Goal: Information Seeking & Learning: Learn about a topic

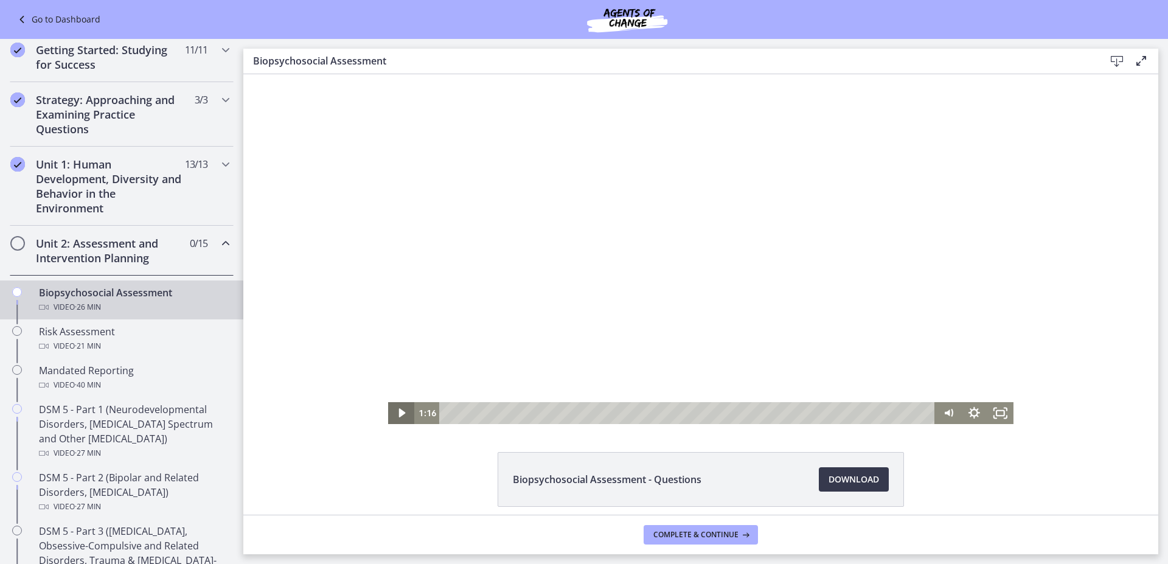
click at [402, 414] on icon "Play Video" at bounding box center [402, 413] width 26 height 22
click at [1002, 413] on icon "Fullscreen" at bounding box center [1001, 413] width 26 height 22
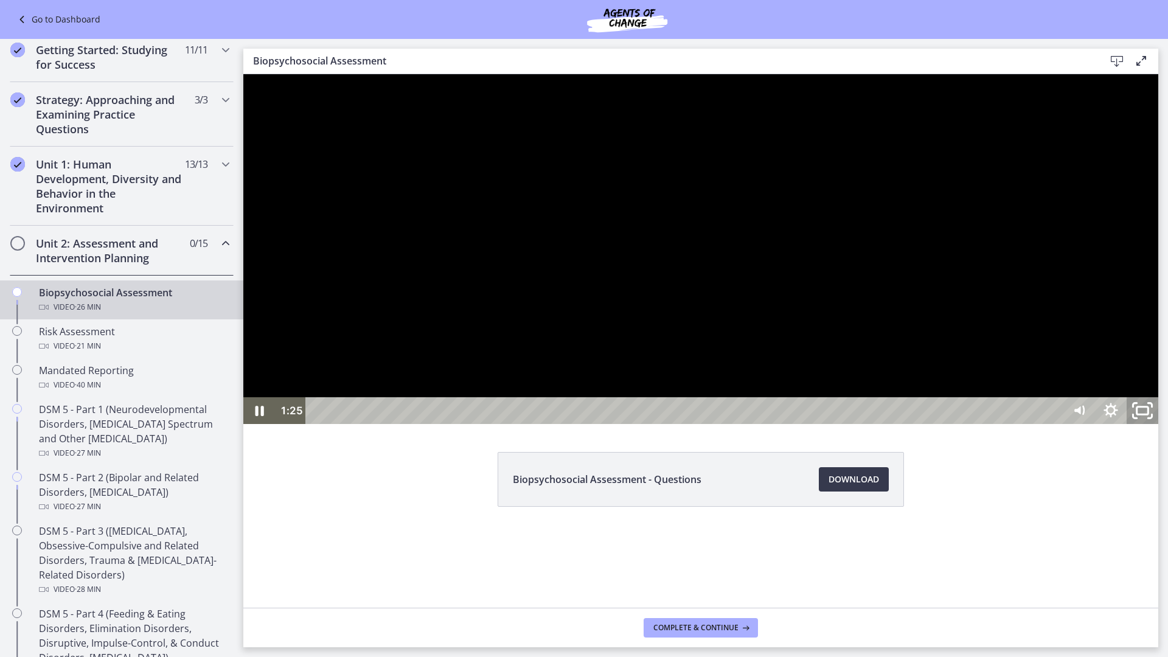
click at [1162, 427] on icon "Unfullscreen" at bounding box center [1143, 411] width 38 height 32
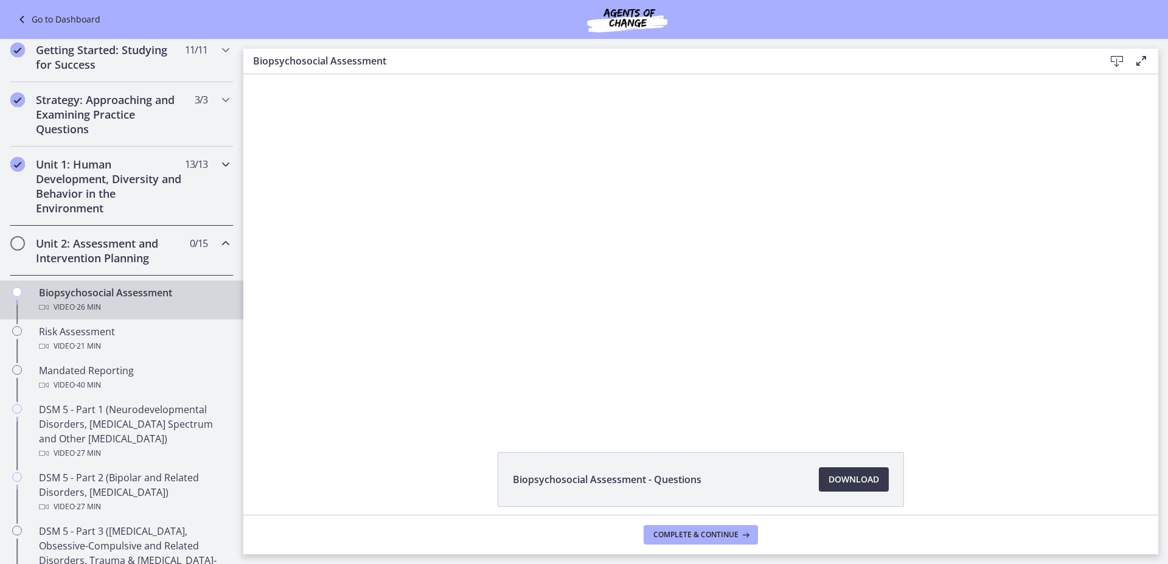
click at [80, 185] on h2 "Unit 1: Human Development, Diversity and Behavior in the Environment" at bounding box center [110, 186] width 148 height 58
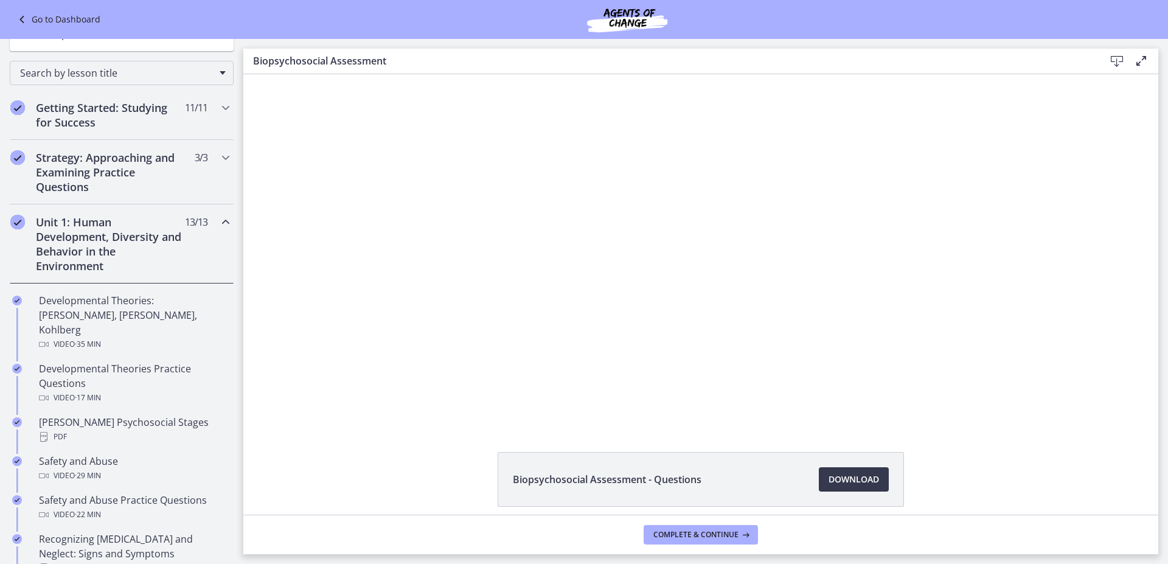
scroll to position [122, 0]
click at [110, 237] on h2 "Unit 1: Human Development, Diversity and Behavior in the Environment" at bounding box center [110, 247] width 148 height 58
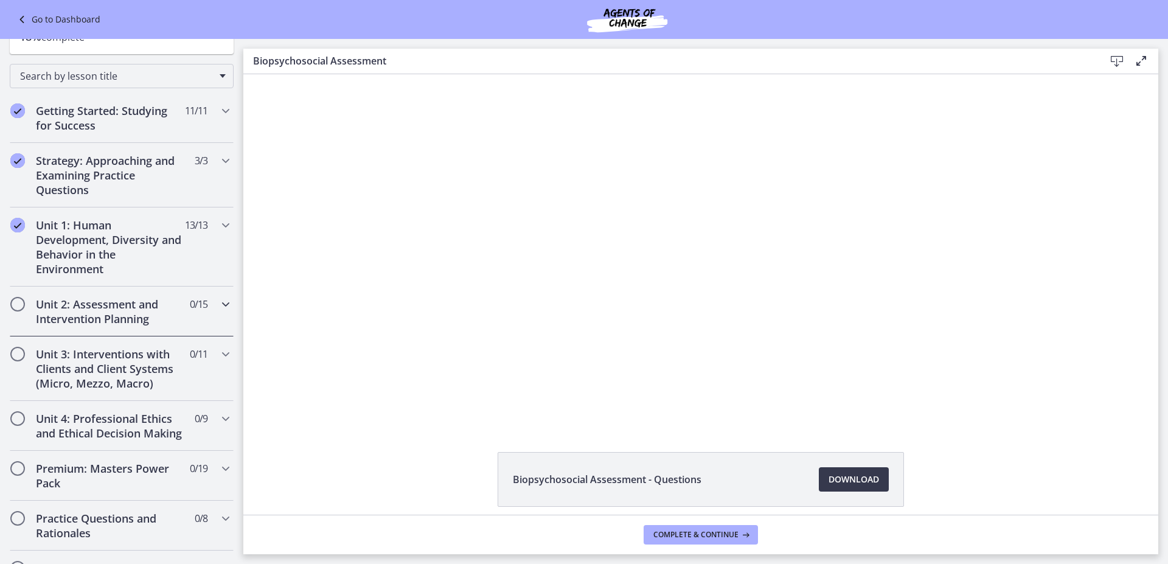
click at [111, 310] on h2 "Unit 2: Assessment and Intervention Planning" at bounding box center [110, 311] width 148 height 29
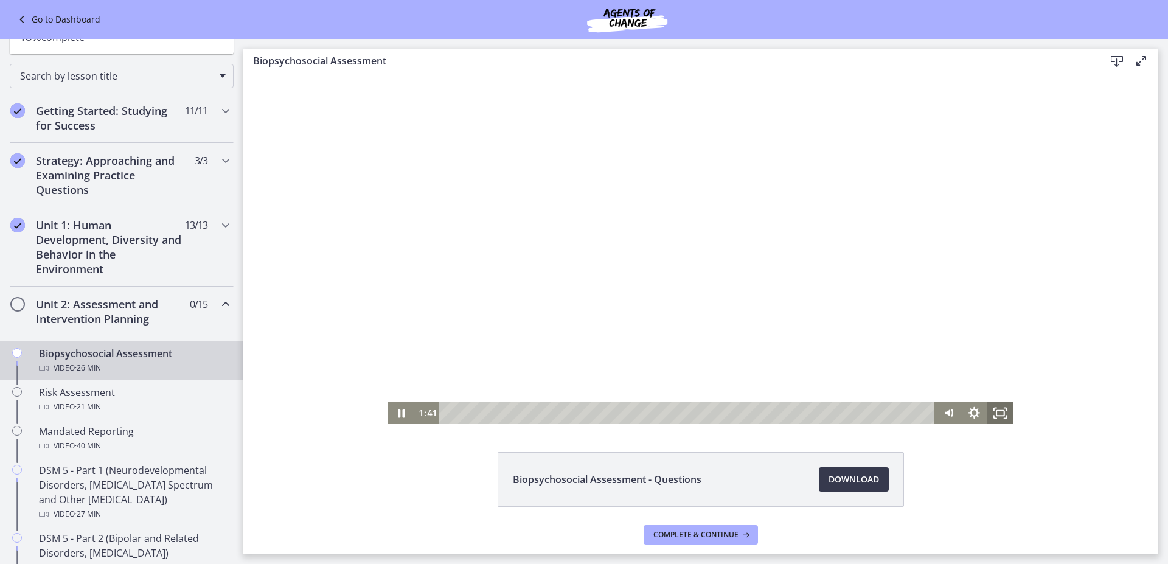
click at [997, 415] on icon "Fullscreen" at bounding box center [1001, 413] width 26 height 22
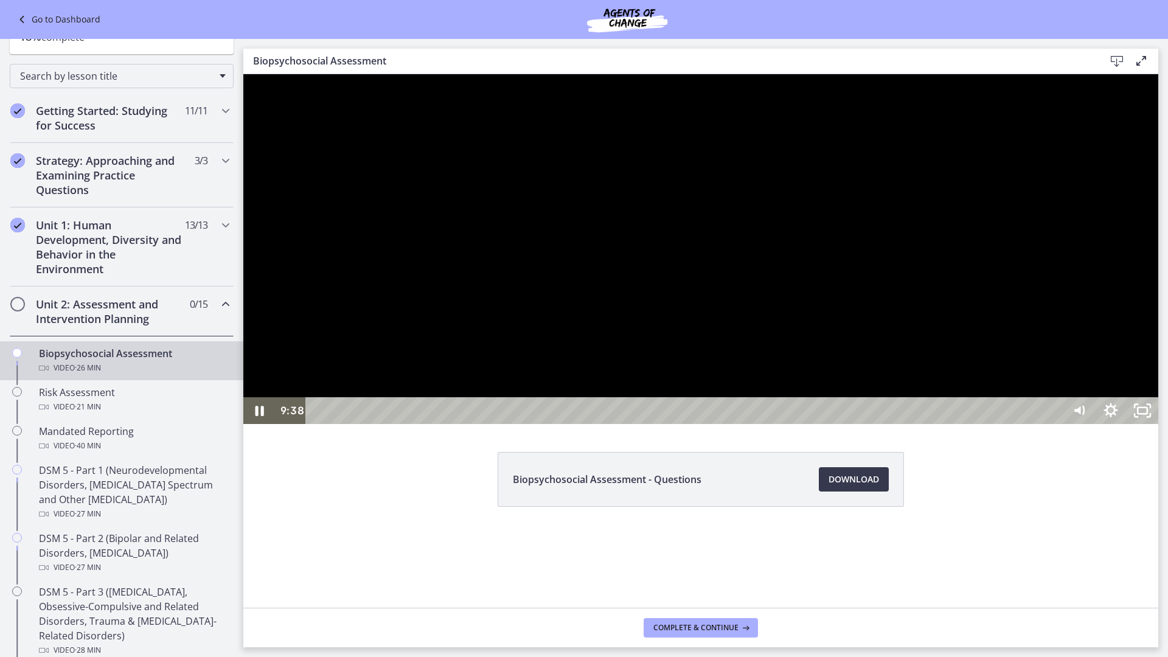
click at [908, 424] on div at bounding box center [700, 249] width 915 height 350
click at [812, 424] on div at bounding box center [700, 249] width 915 height 350
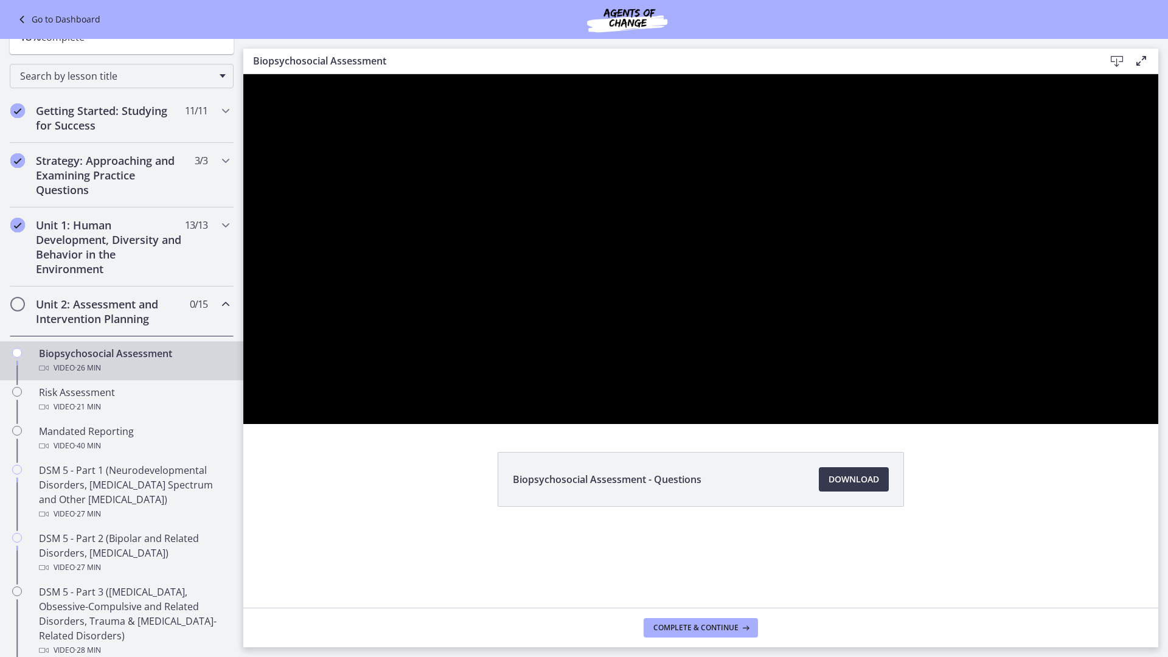
click at [900, 424] on div at bounding box center [700, 249] width 915 height 350
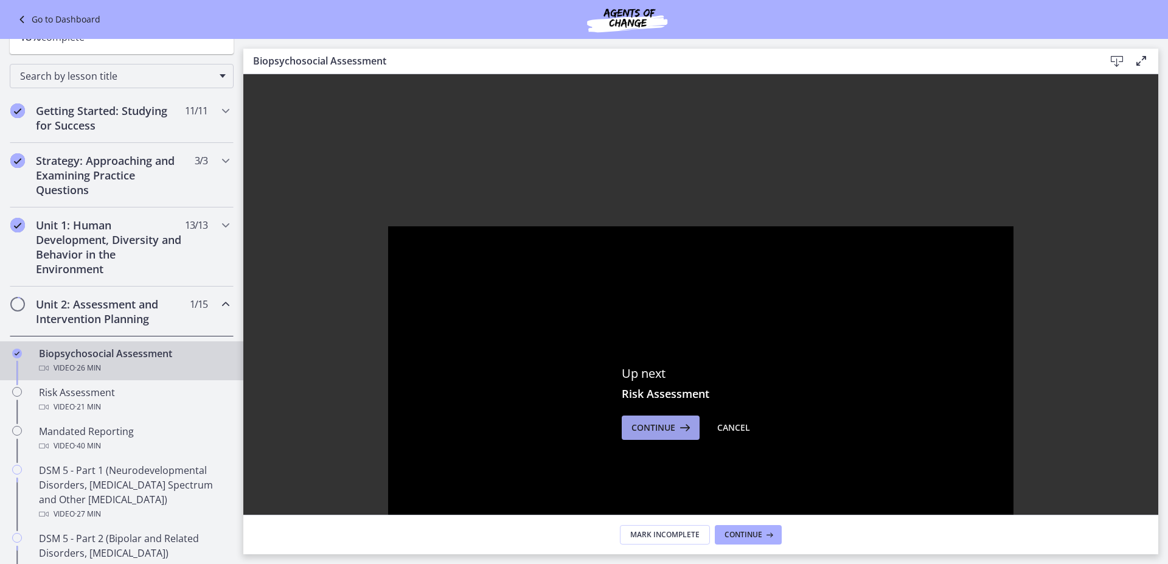
click at [655, 427] on span "Continue" at bounding box center [654, 428] width 44 height 15
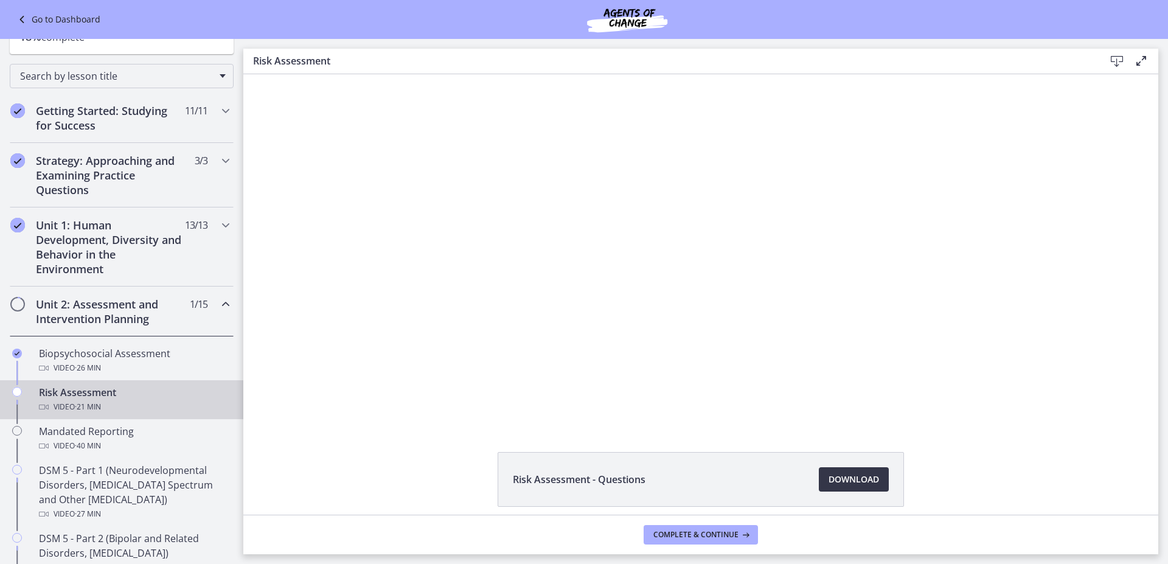
click at [853, 477] on span "Download Opens in a new window" at bounding box center [854, 479] width 51 height 15
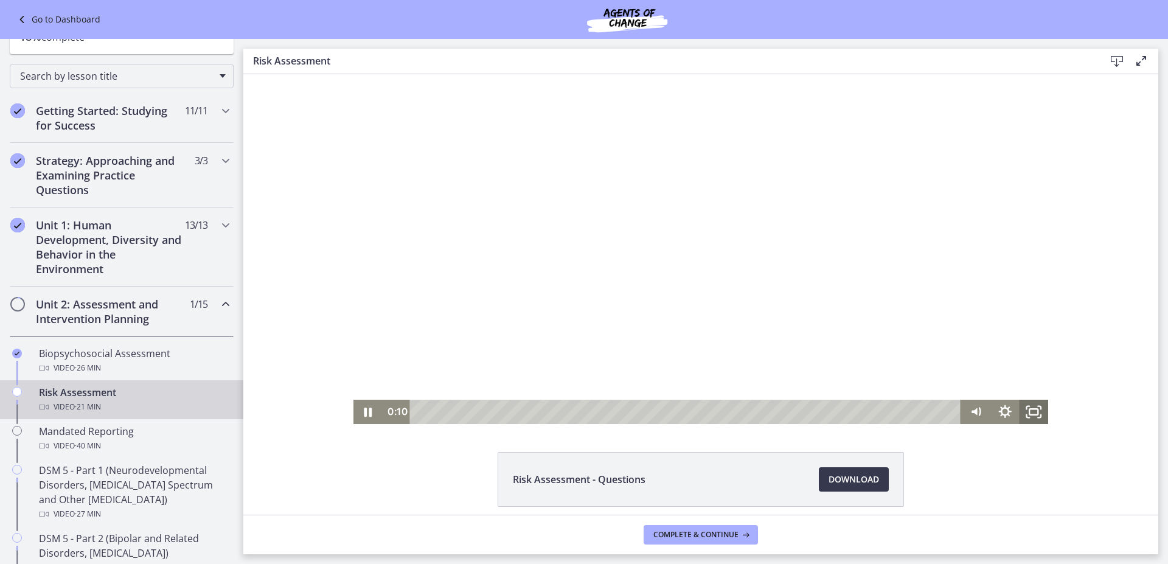
click at [1035, 412] on rect "Fullscreen" at bounding box center [1034, 411] width 9 height 5
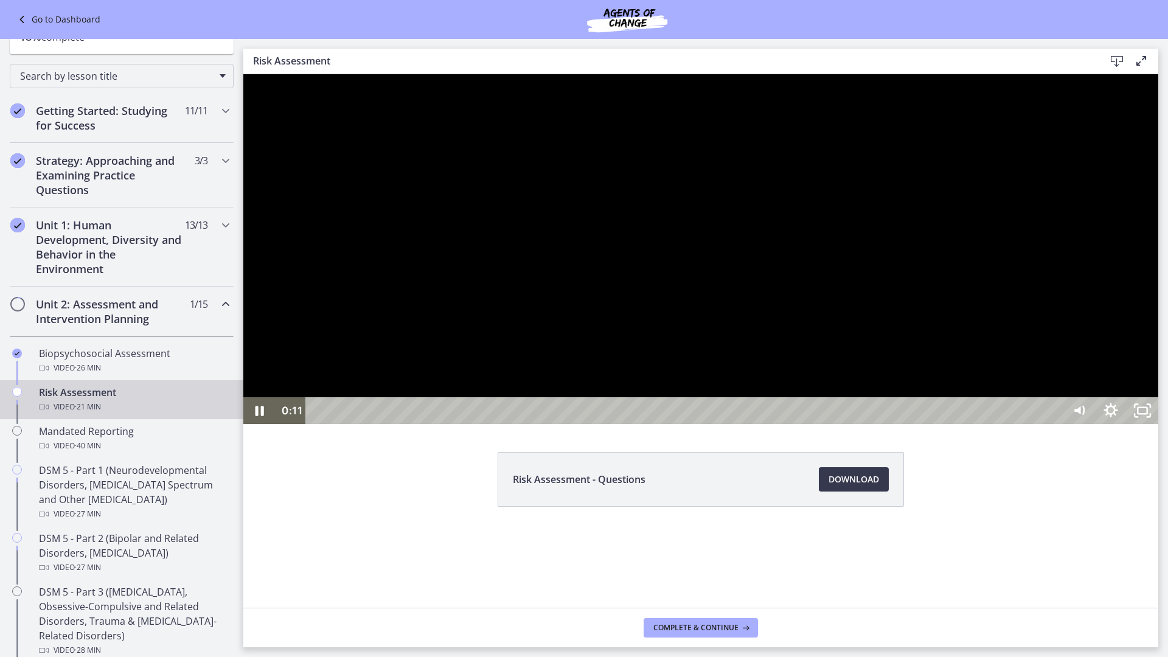
click at [1159, 424] on div at bounding box center [700, 249] width 915 height 350
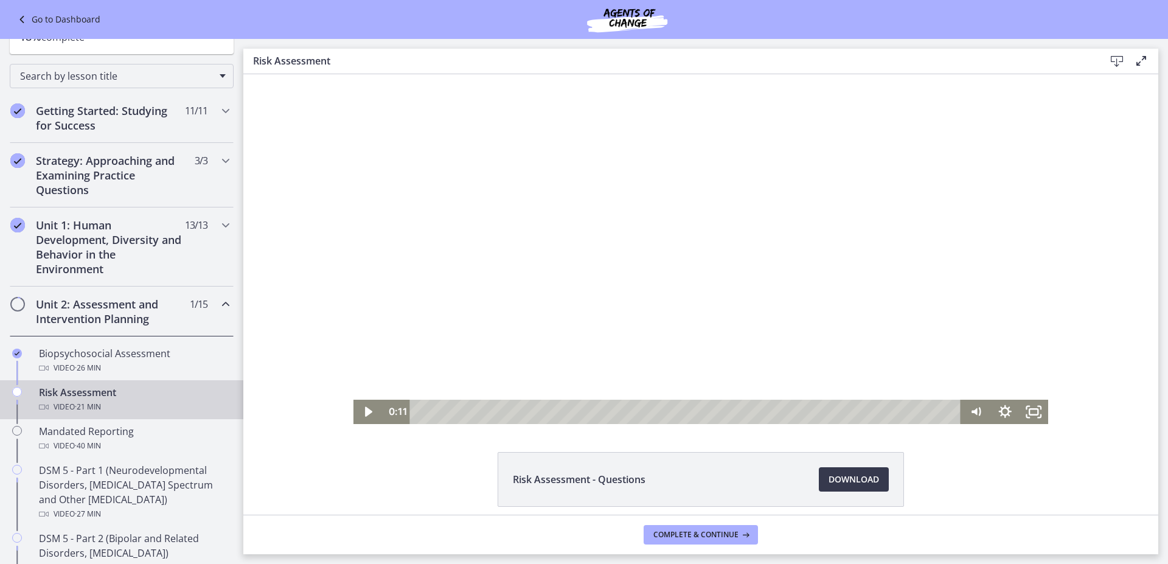
click at [801, 310] on div at bounding box center [702, 249] width 696 height 350
drag, startPoint x: 1024, startPoint y: 406, endPoint x: 1267, endPoint y: 554, distance: 285.1
click at [1024, 407] on icon "Fullscreen" at bounding box center [1034, 412] width 29 height 24
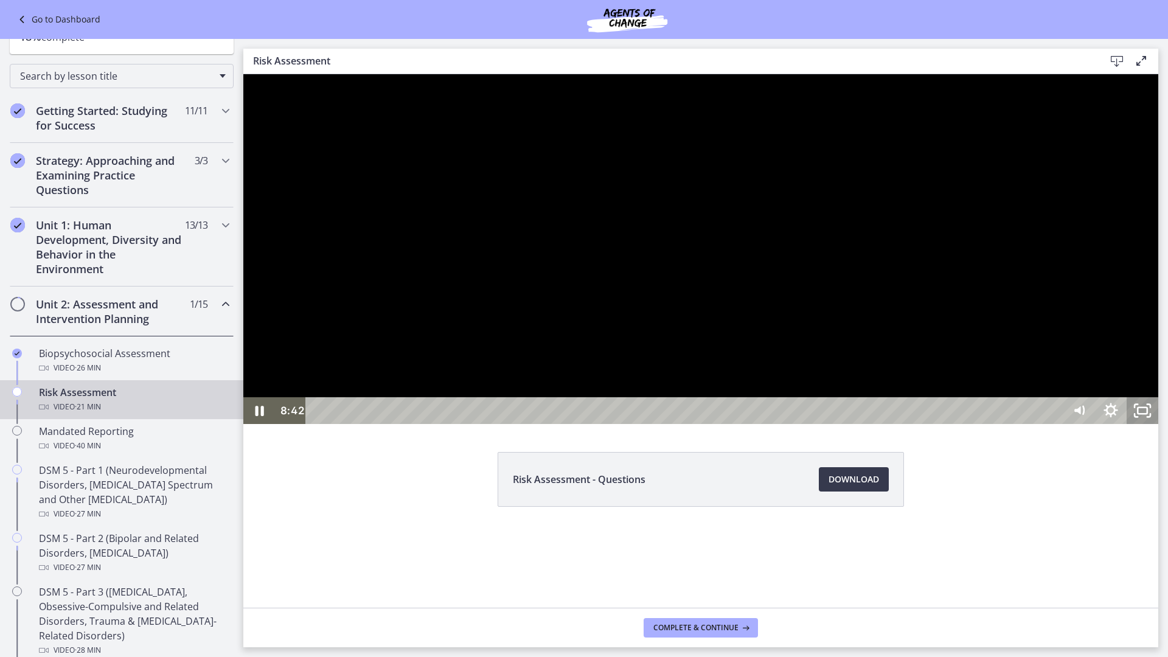
click at [1148, 414] on rect "Unfullscreen" at bounding box center [1143, 411] width 10 height 6
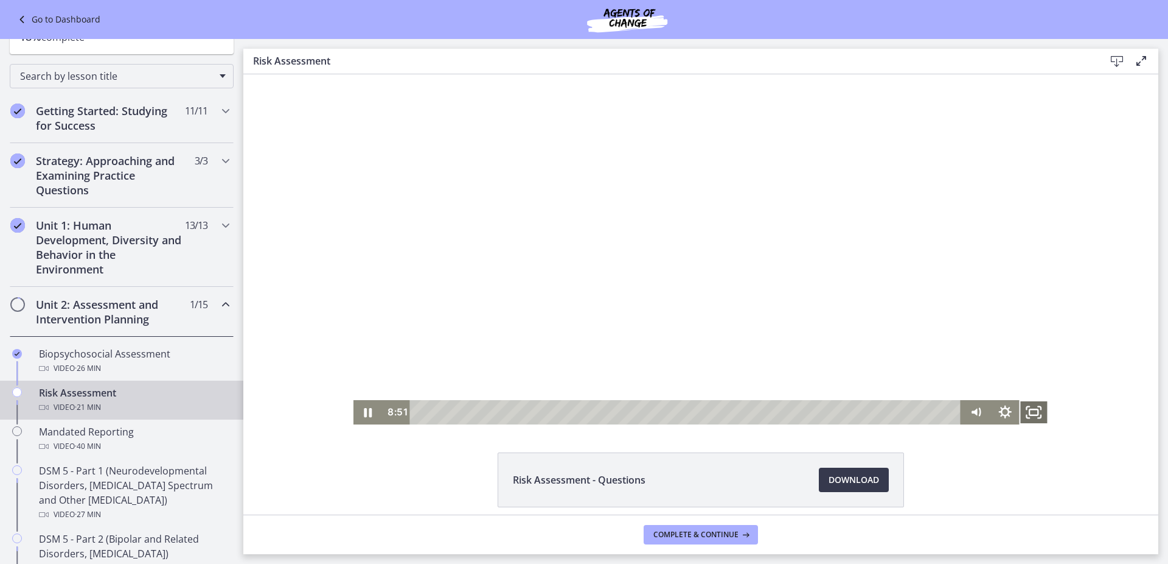
click at [1028, 416] on icon "Fullscreen" at bounding box center [1034, 412] width 29 height 24
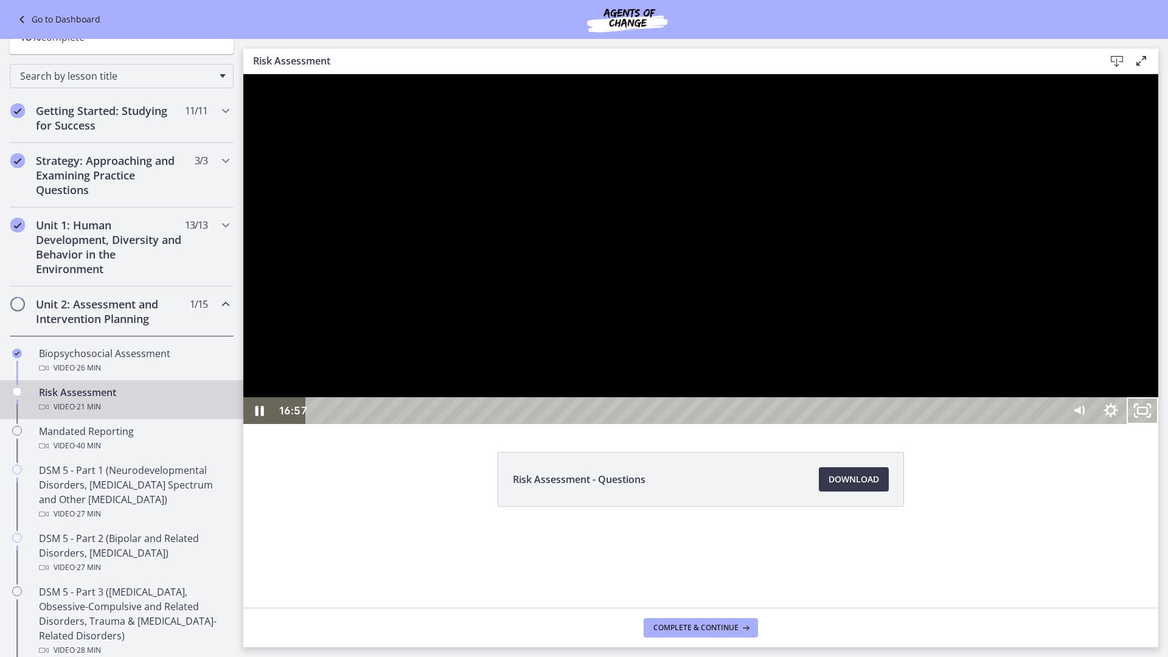
click at [784, 424] on div at bounding box center [700, 249] width 915 height 350
click at [253, 427] on icon "Play Video" at bounding box center [261, 411] width 38 height 32
click at [724, 424] on div at bounding box center [700, 249] width 915 height 350
click at [253, 424] on icon "Play Video" at bounding box center [261, 410] width 32 height 27
click at [908, 424] on div at bounding box center [700, 249] width 915 height 350
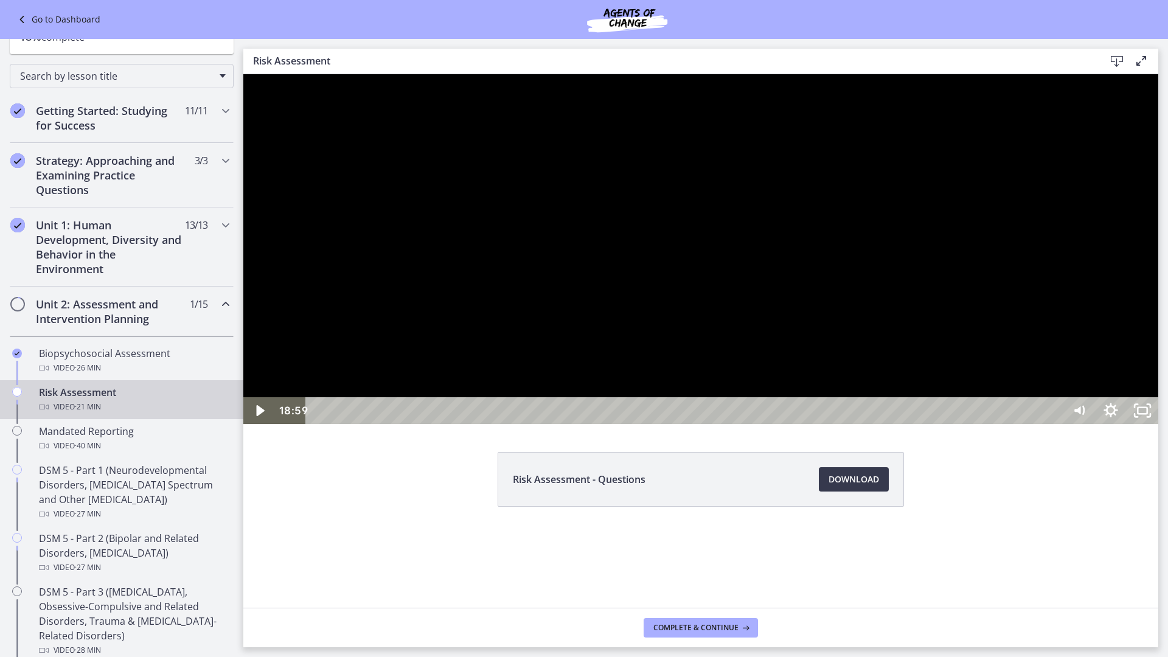
click at [734, 375] on div at bounding box center [700, 249] width 915 height 350
click at [1159, 424] on icon "Unfullscreen" at bounding box center [1143, 410] width 32 height 27
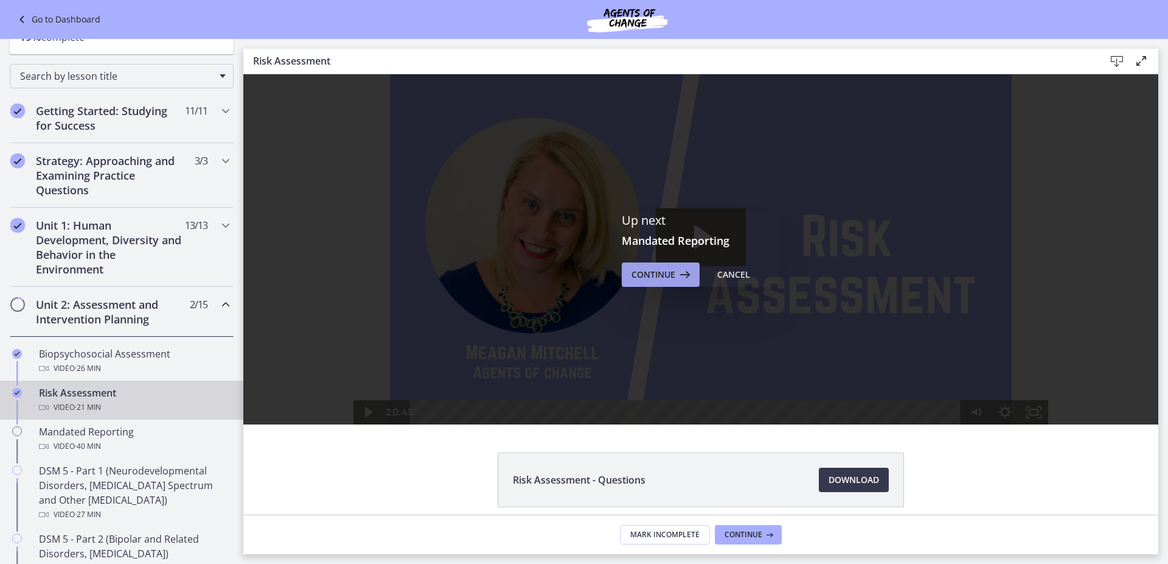
click at [655, 274] on span "Continue" at bounding box center [654, 274] width 44 height 15
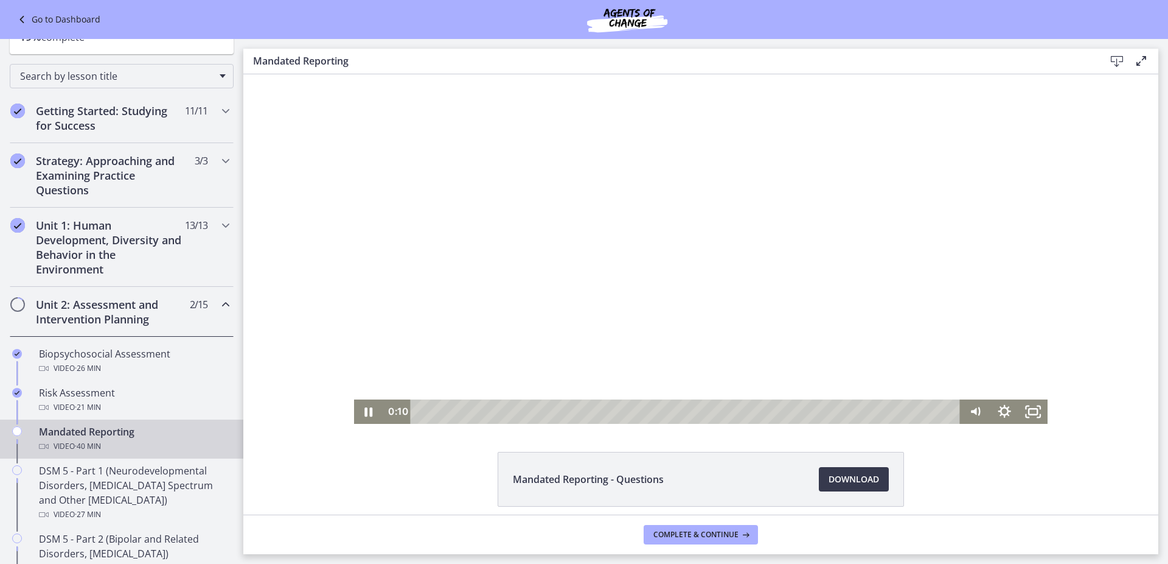
click at [865, 272] on div at bounding box center [701, 248] width 694 height 349
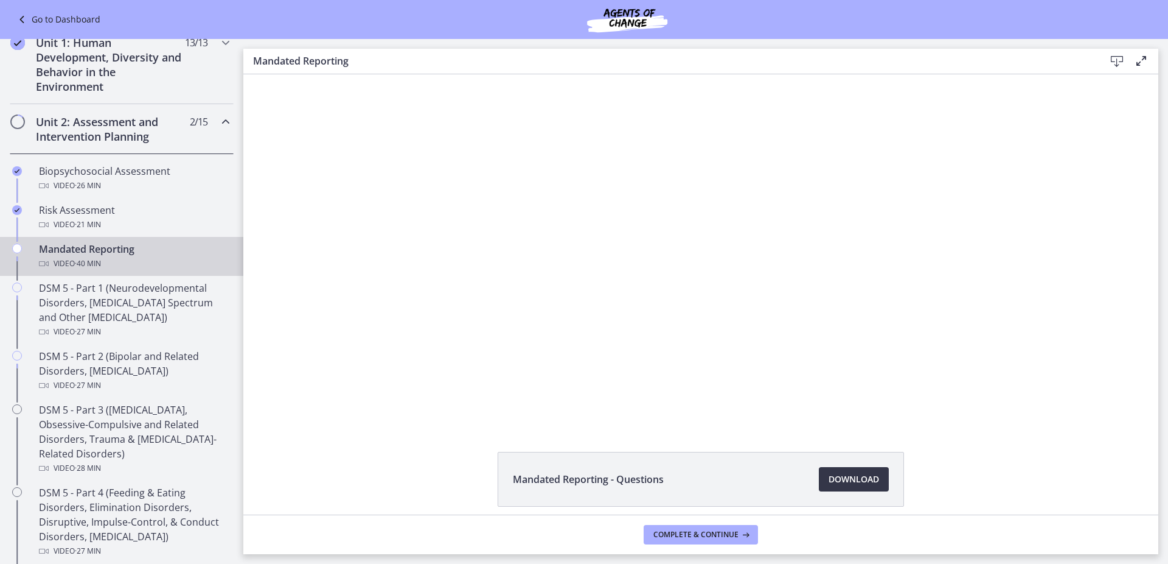
click at [832, 486] on span "Download Opens in a new window" at bounding box center [854, 479] width 51 height 15
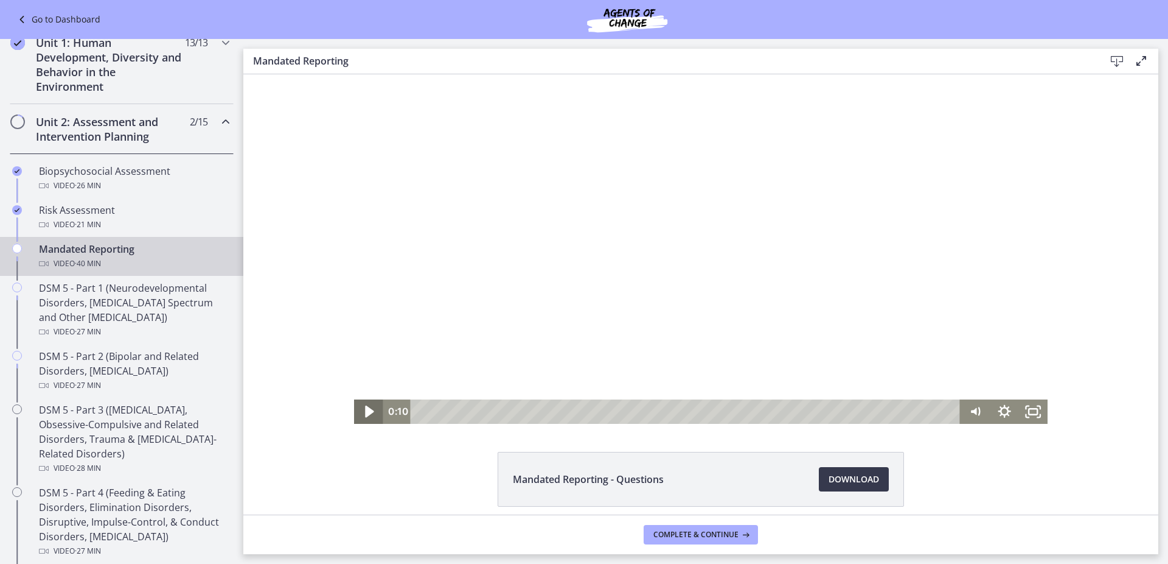
click at [357, 410] on icon "Play Video" at bounding box center [369, 411] width 35 height 29
click at [1027, 407] on icon "Fullscreen" at bounding box center [1033, 411] width 35 height 29
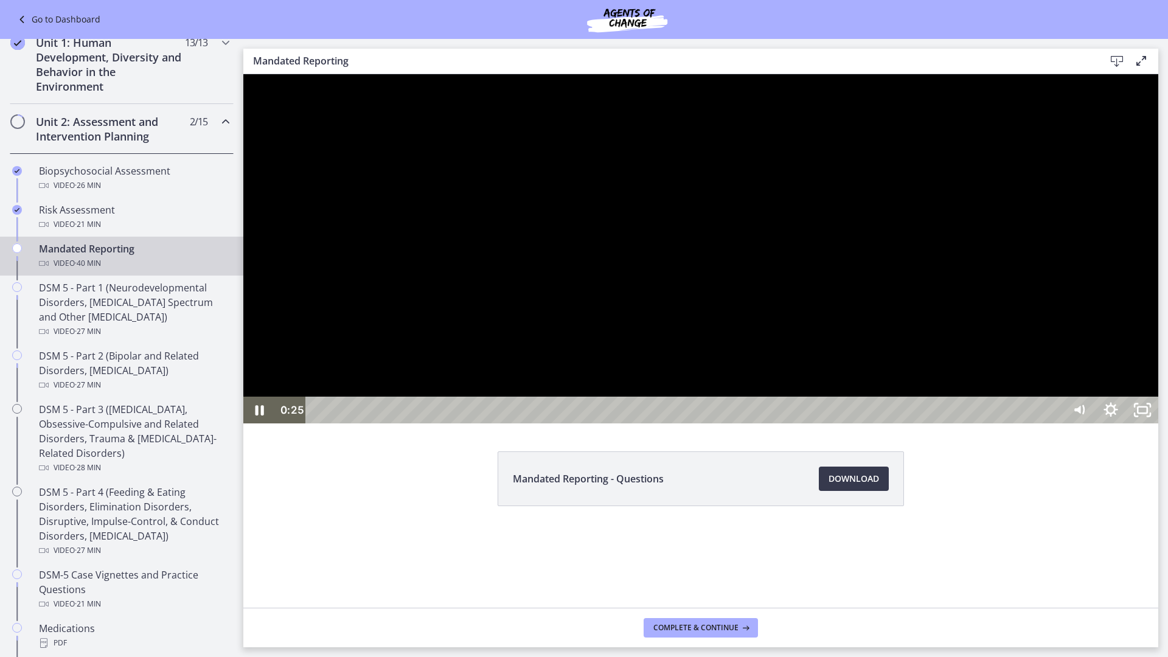
click at [875, 424] on div at bounding box center [700, 248] width 915 height 349
click at [1159, 424] on icon "Unfullscreen" at bounding box center [1143, 410] width 32 height 27
